Goal: Information Seeking & Learning: Learn about a topic

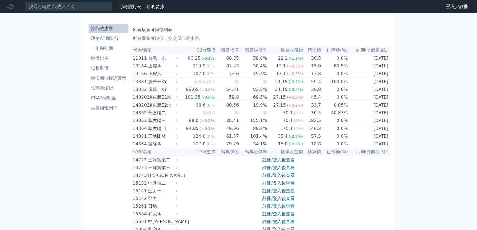
click at [454, 7] on link "登入／註冊" at bounding box center [457, 6] width 31 height 9
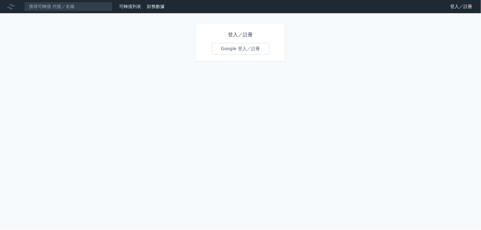
click at [231, 53] on link "Google 登入／註冊" at bounding box center [240, 49] width 57 height 12
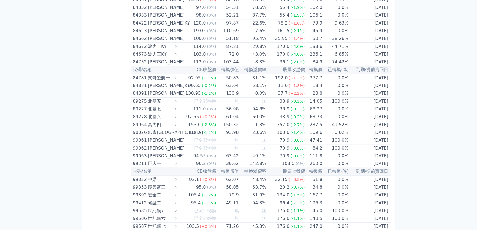
scroll to position [3244, 0]
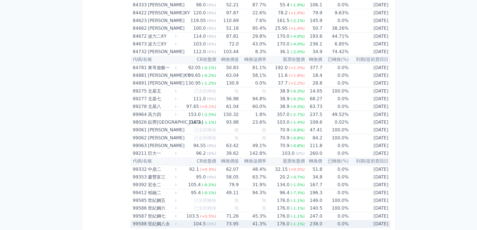
drag, startPoint x: 134, startPoint y: 50, endPoint x: 391, endPoint y: 217, distance: 306.1
copy table
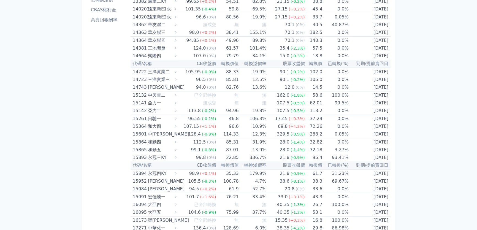
scroll to position [0, 0]
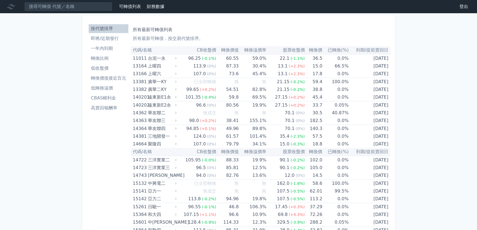
click at [101, 96] on li "CBAS權利金" at bounding box center [109, 98] width 40 height 7
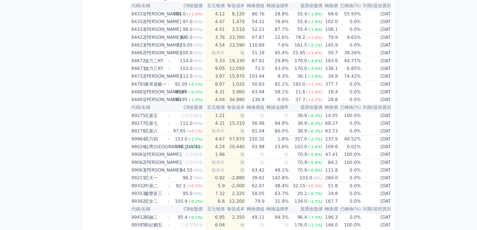
scroll to position [3225, 0]
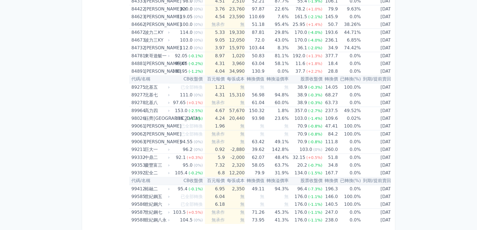
drag, startPoint x: 137, startPoint y: 50, endPoint x: 395, endPoint y: 213, distance: 305.9
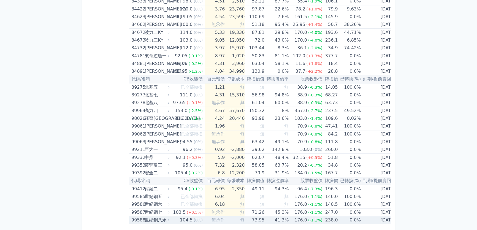
copy table "代"
